Goal: Information Seeking & Learning: Learn about a topic

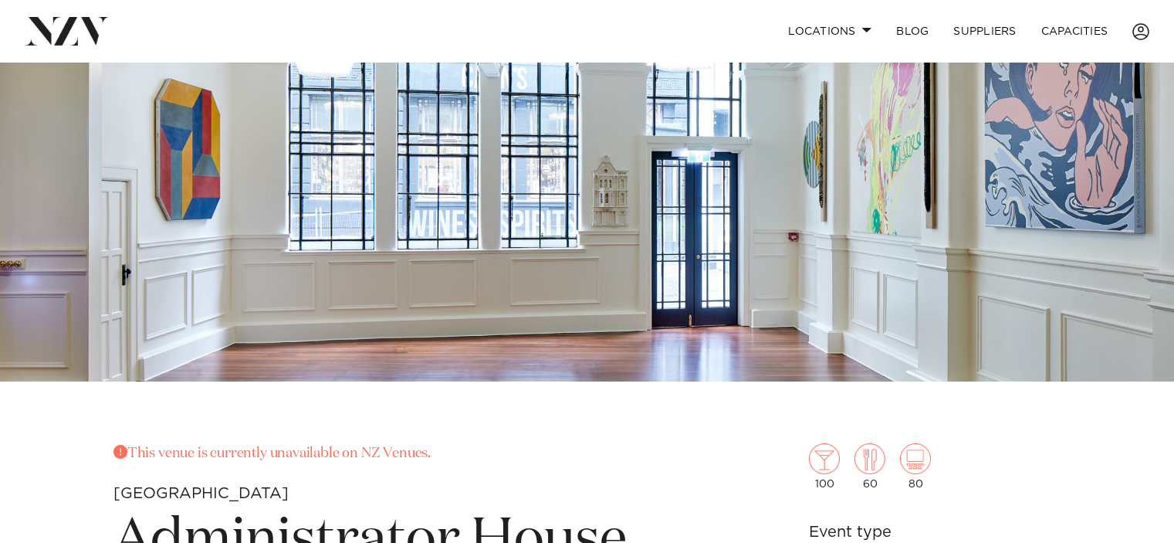
scroll to position [463, 0]
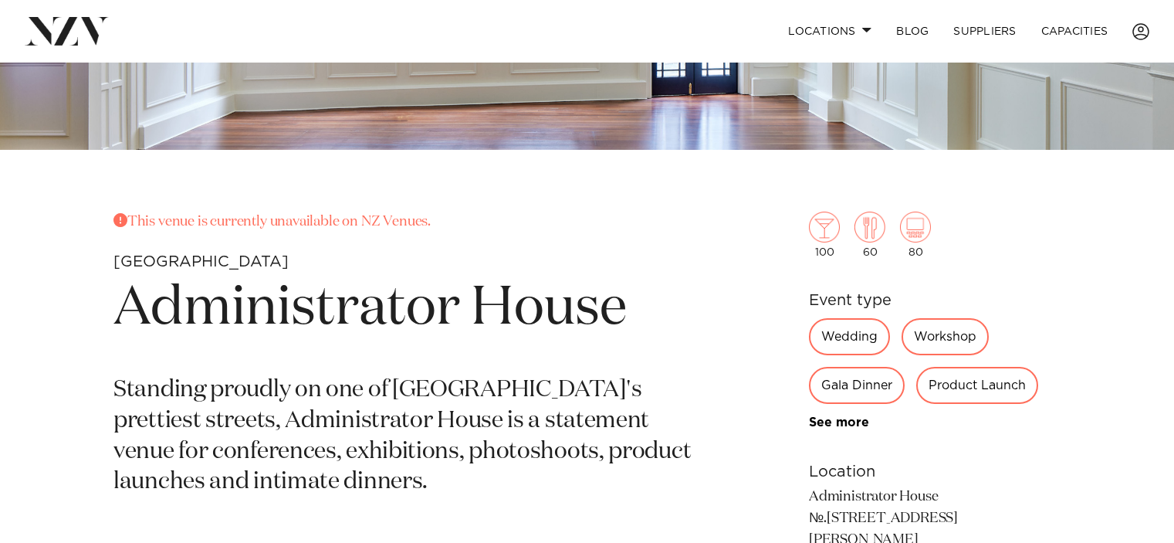
drag, startPoint x: 235, startPoint y: 215, endPoint x: 457, endPoint y: 225, distance: 222.5
click at [455, 225] on p "This venue is currently unavailable on NZ Venues." at bounding box center [406, 222] width 586 height 22
click at [468, 225] on p "This venue is currently unavailable on NZ Venues." at bounding box center [406, 222] width 586 height 22
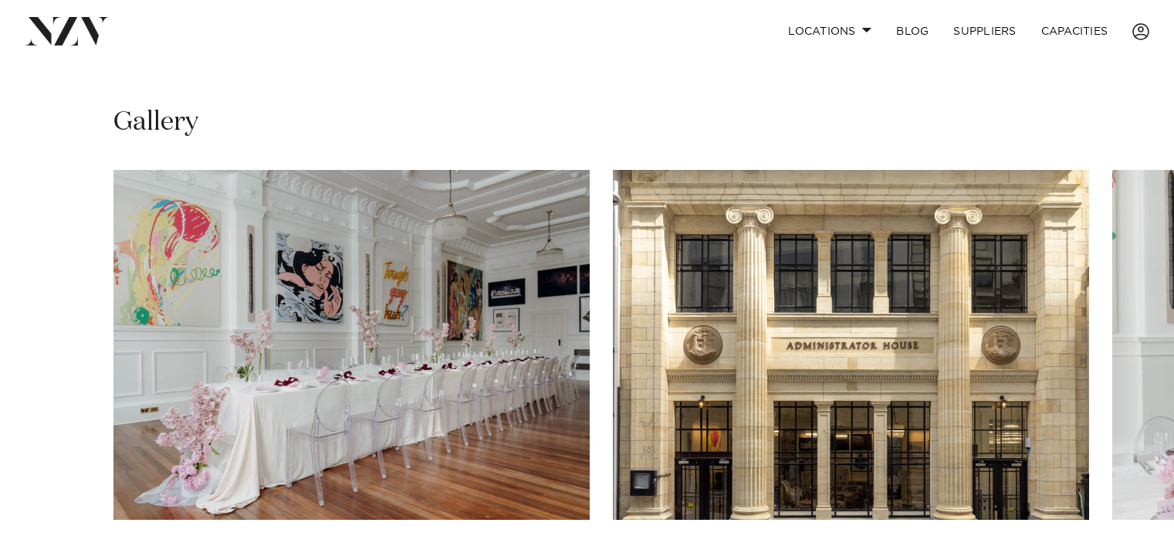
scroll to position [1080, 0]
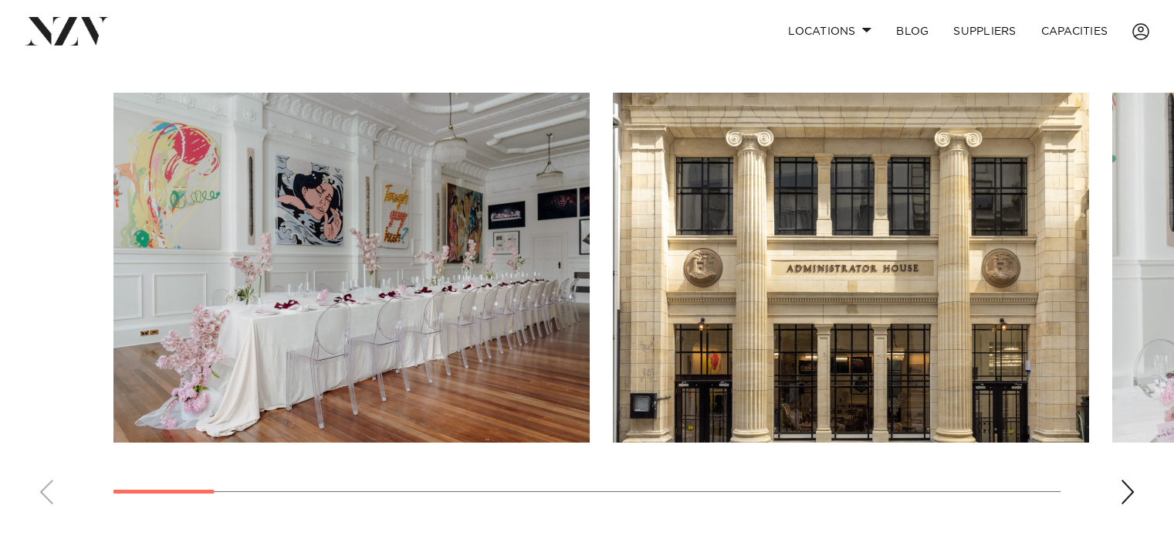
click at [1112, 463] on swiper-container at bounding box center [587, 305] width 1174 height 424
click at [1127, 479] on div "Next slide" at bounding box center [1127, 491] width 15 height 25
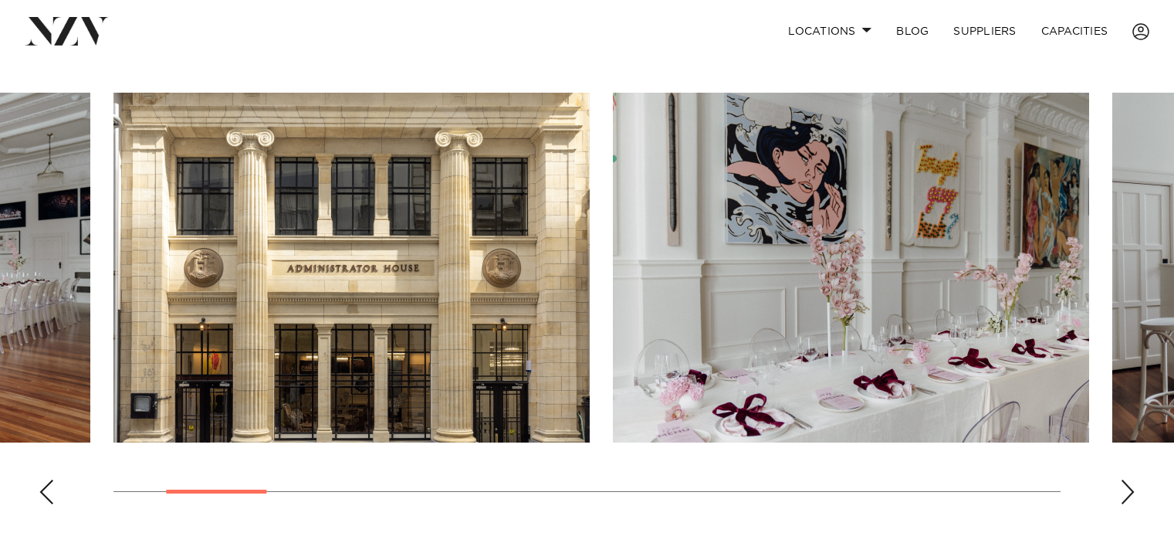
click at [1127, 479] on div "Next slide" at bounding box center [1127, 491] width 15 height 25
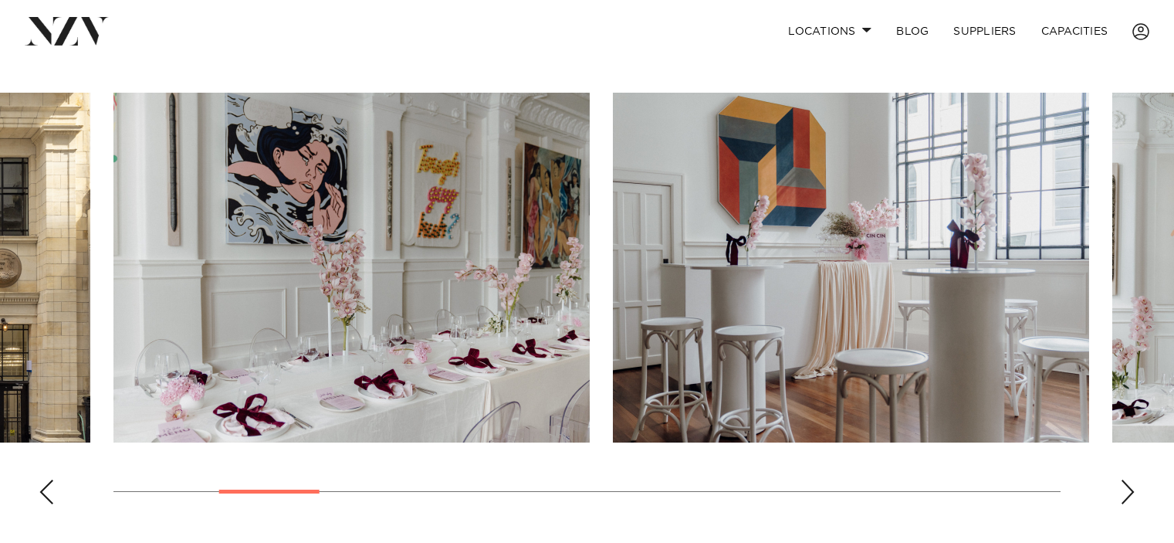
click at [1128, 479] on div "Next slide" at bounding box center [1127, 491] width 15 height 25
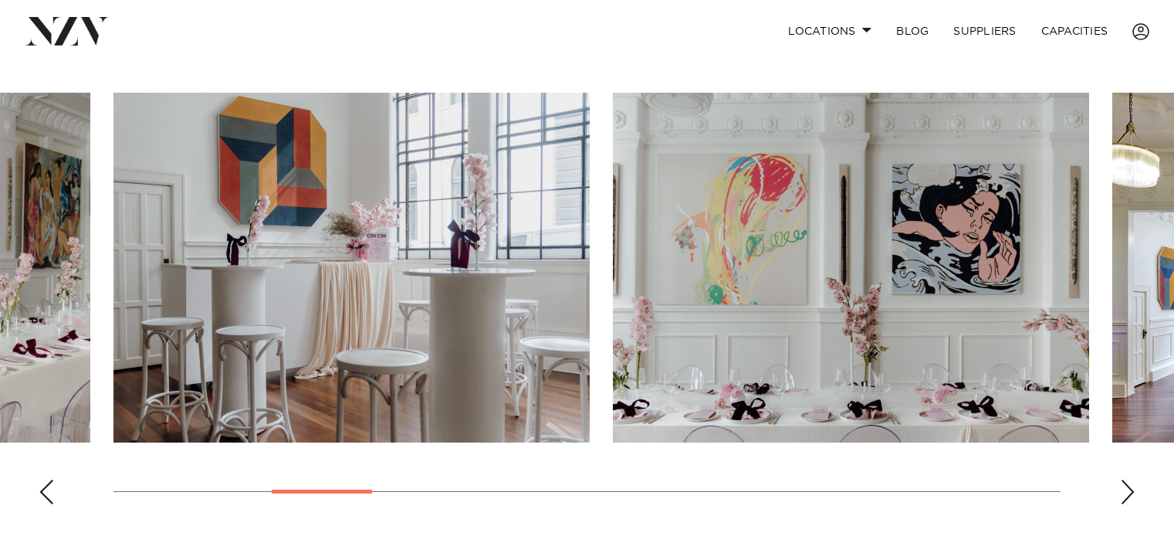
click at [1128, 479] on div "Next slide" at bounding box center [1127, 491] width 15 height 25
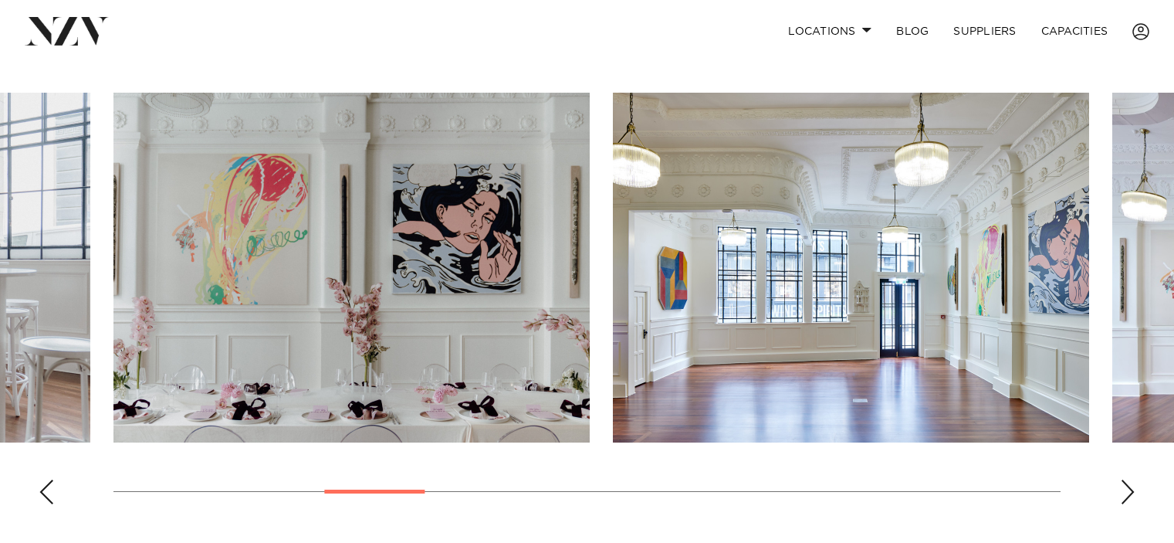
click at [1128, 479] on div "Next slide" at bounding box center [1127, 491] width 15 height 25
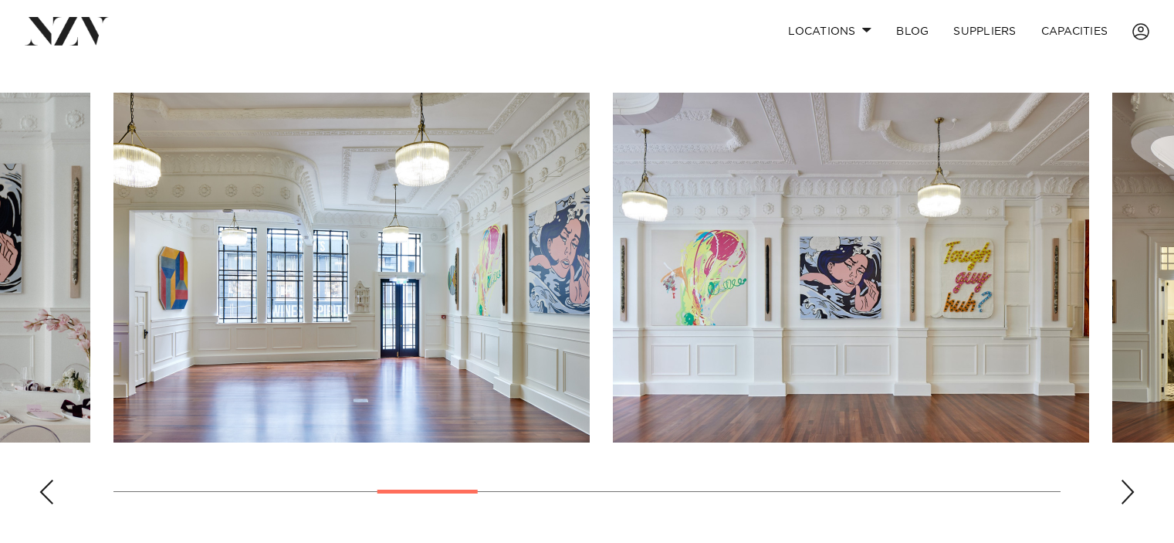
click at [1128, 479] on div "Next slide" at bounding box center [1127, 491] width 15 height 25
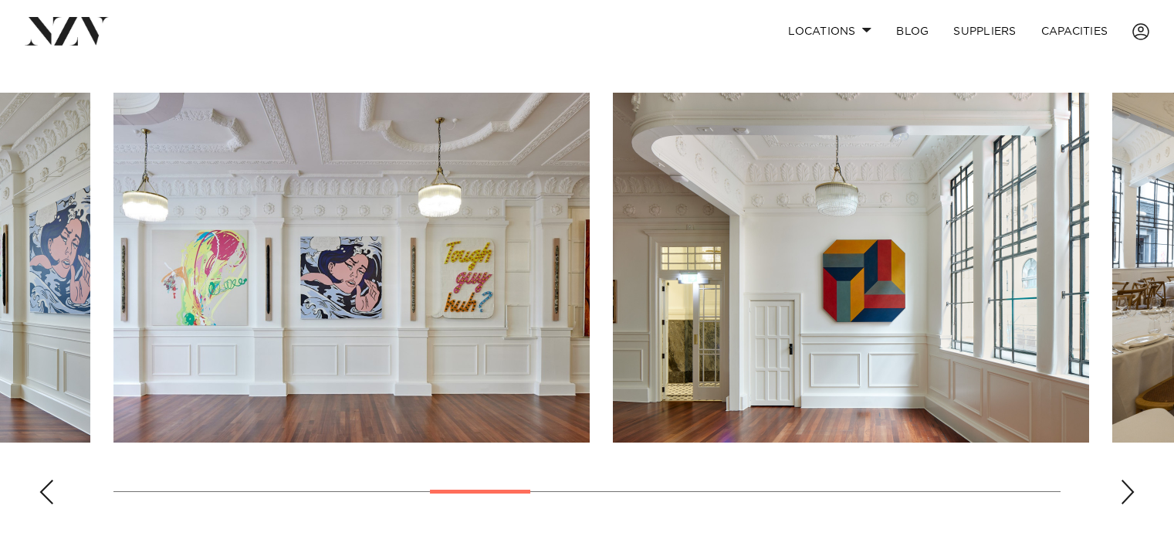
click at [1128, 479] on div "Next slide" at bounding box center [1127, 491] width 15 height 25
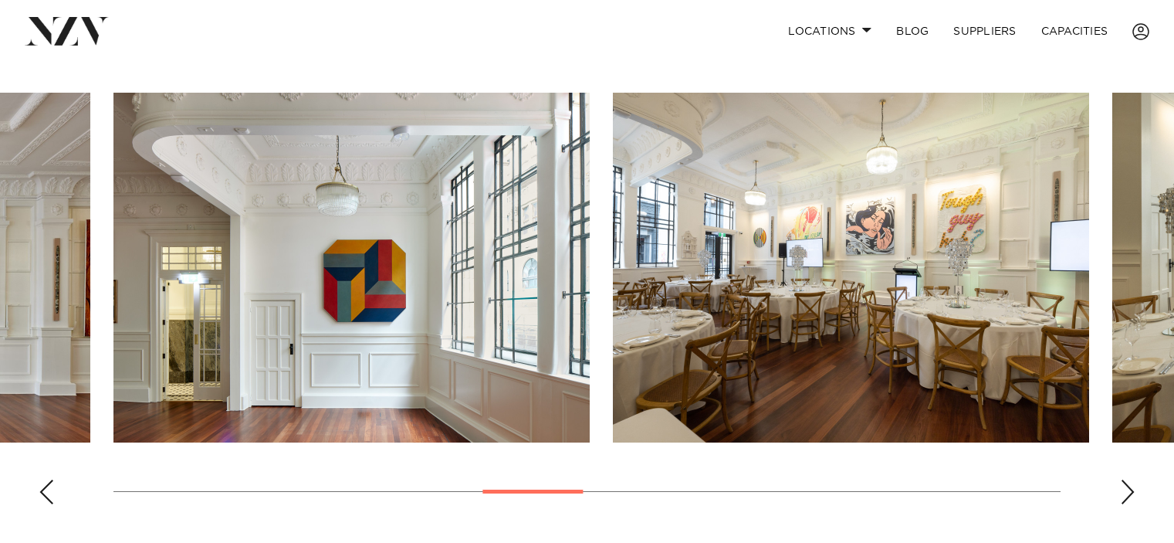
click at [1128, 479] on div "Next slide" at bounding box center [1127, 491] width 15 height 25
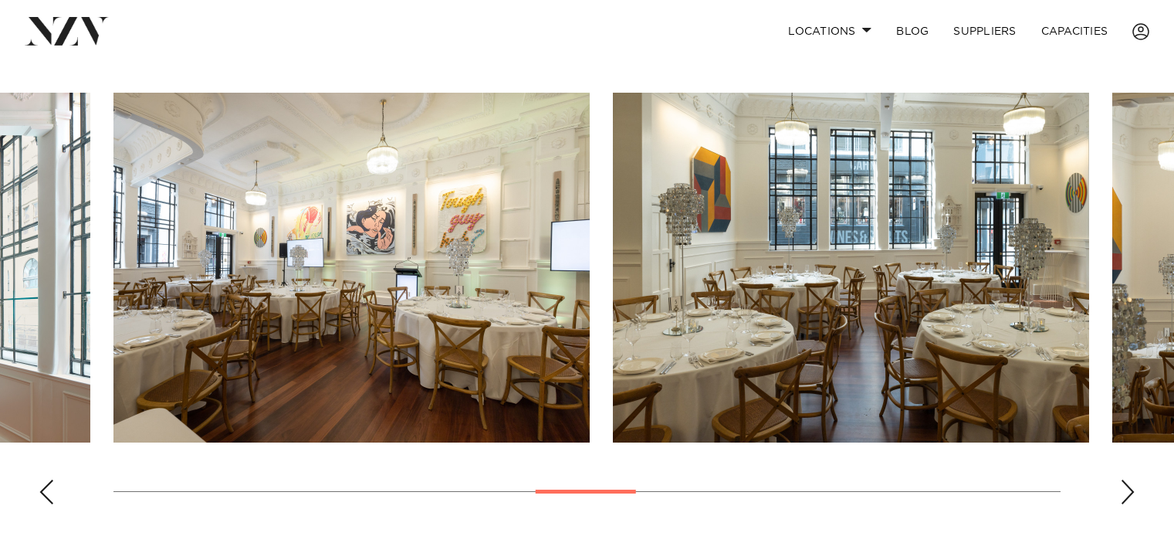
click at [1128, 479] on div "Next slide" at bounding box center [1127, 491] width 15 height 25
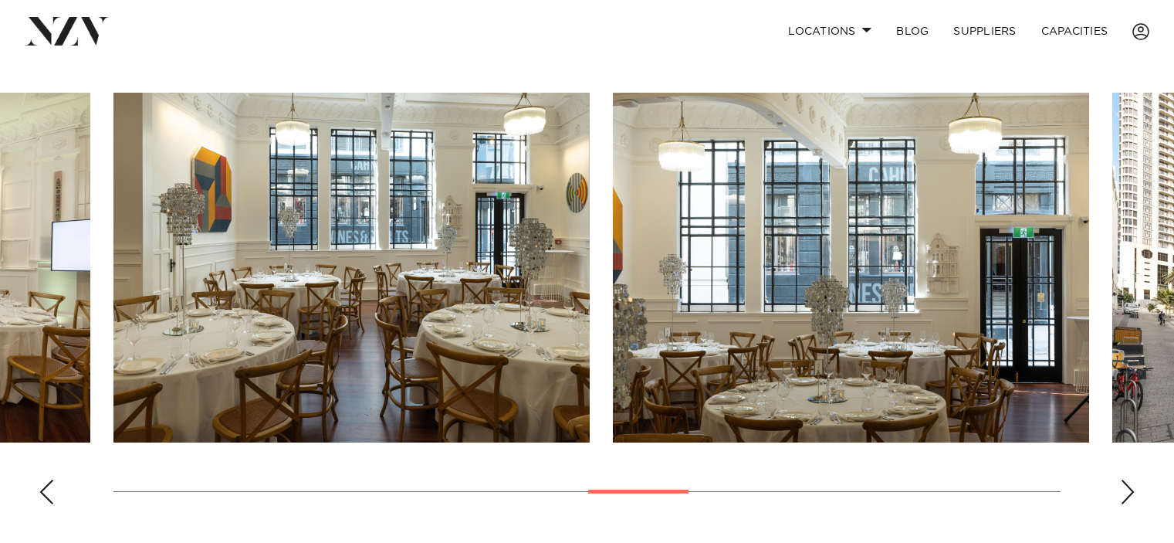
click at [1128, 479] on div "Next slide" at bounding box center [1127, 491] width 15 height 25
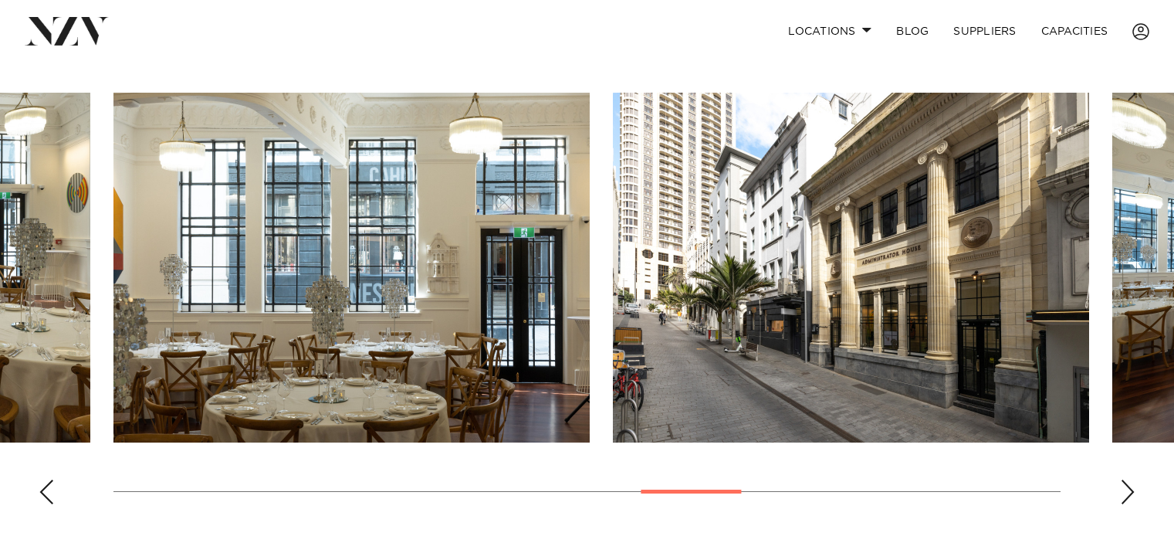
click at [1128, 479] on div "Next slide" at bounding box center [1127, 491] width 15 height 25
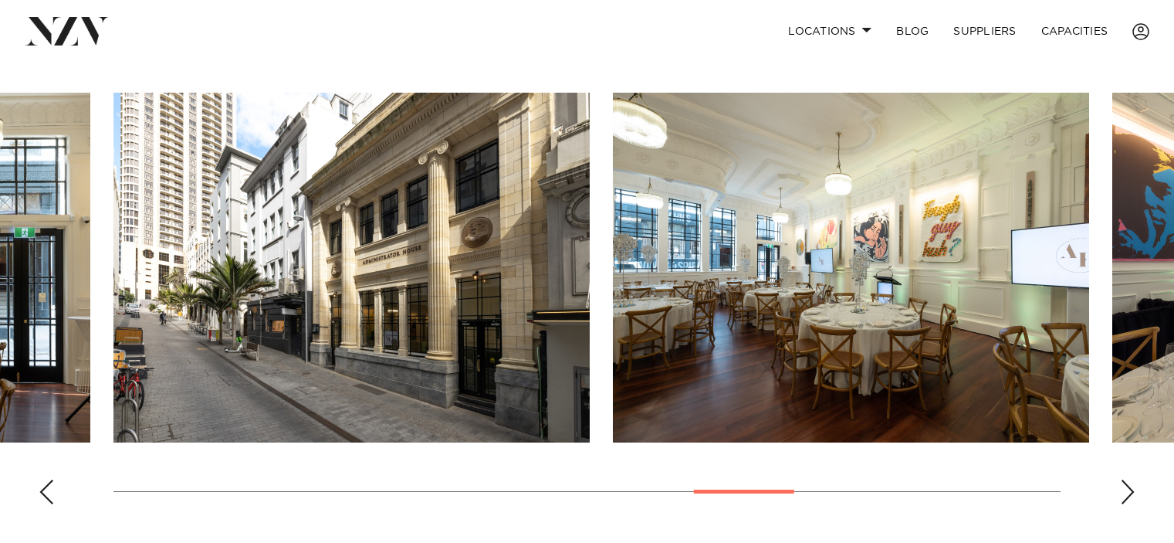
click at [1128, 479] on div "Next slide" at bounding box center [1127, 491] width 15 height 25
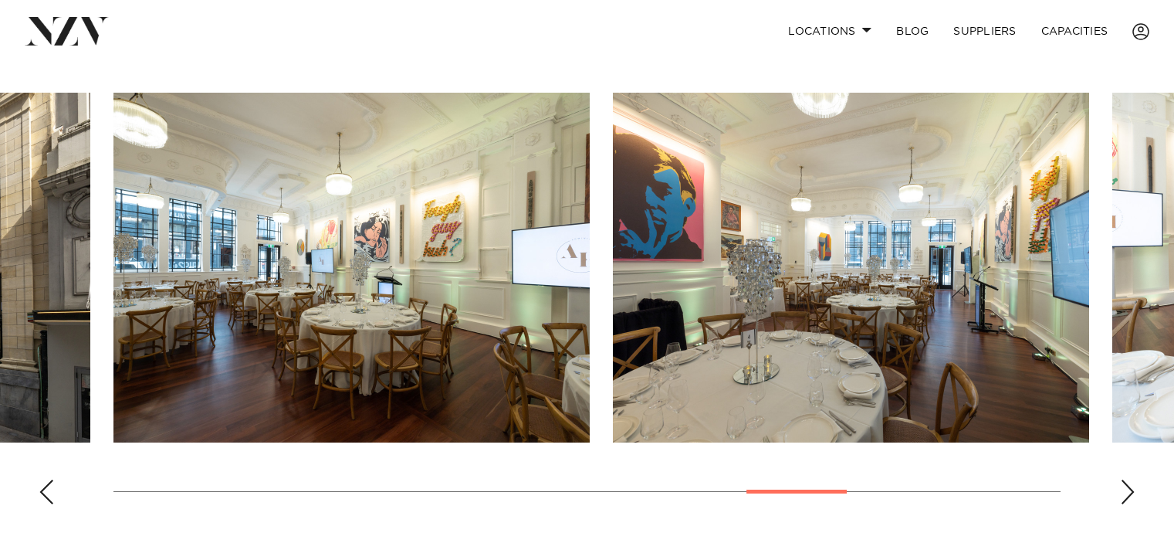
click at [1128, 479] on div "Next slide" at bounding box center [1127, 491] width 15 height 25
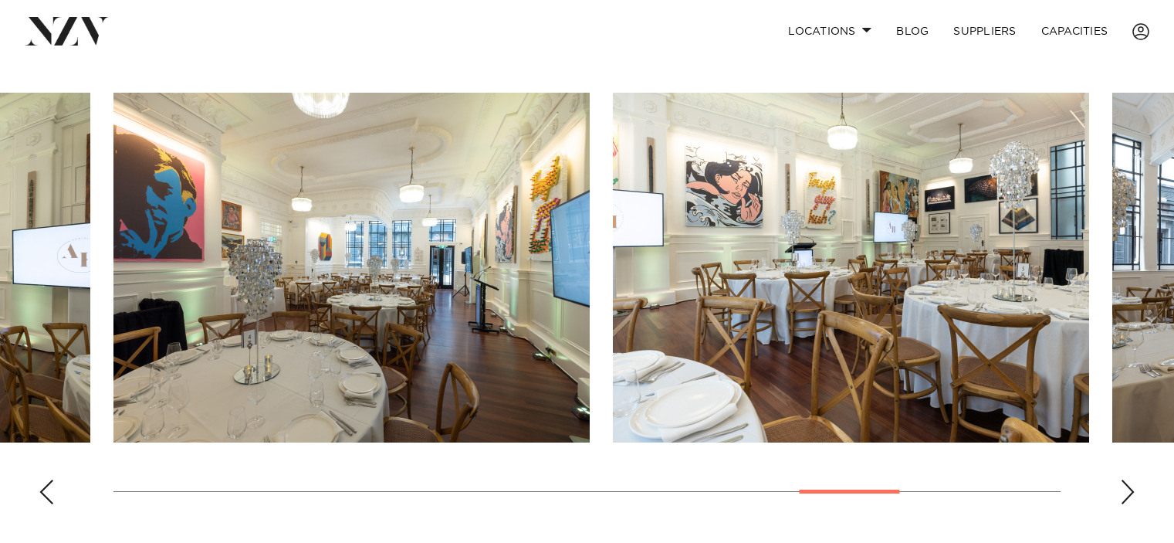
click at [1127, 479] on div "Next slide" at bounding box center [1127, 491] width 15 height 25
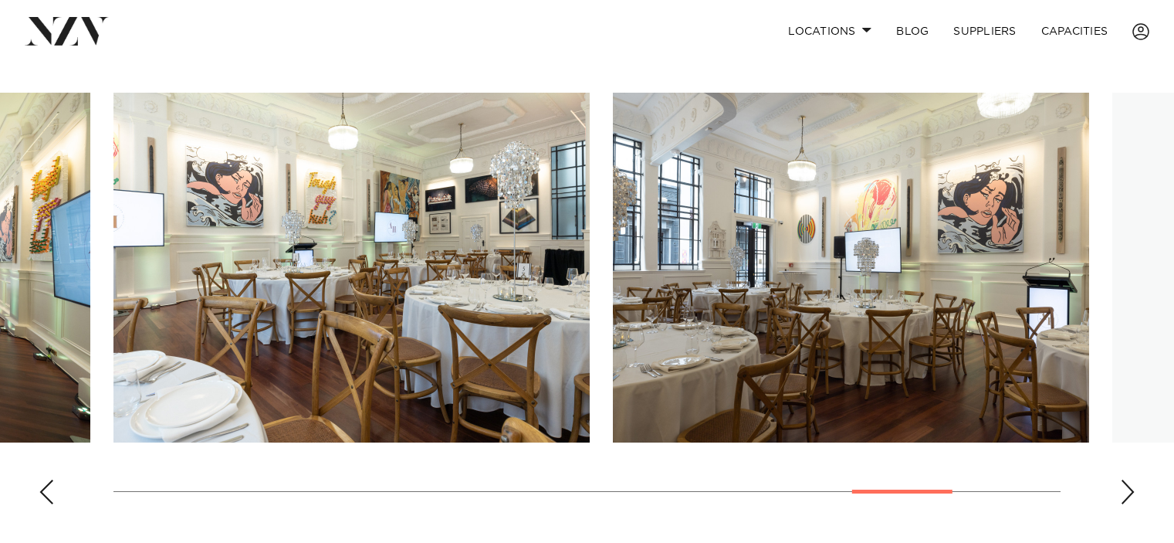
click at [1125, 479] on div "Next slide" at bounding box center [1127, 491] width 15 height 25
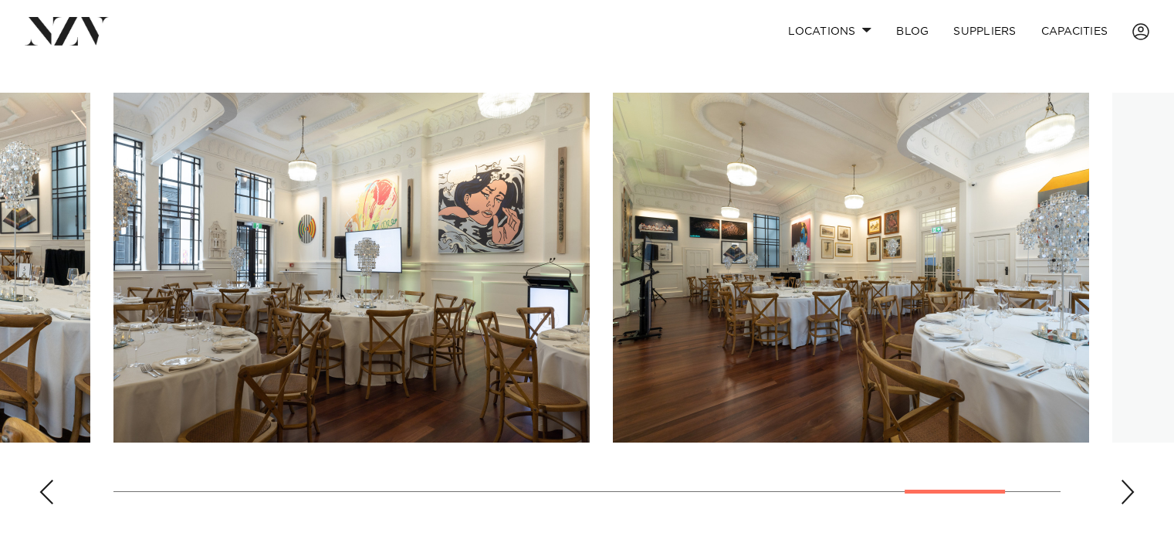
click at [1124, 479] on div "Next slide" at bounding box center [1127, 491] width 15 height 25
